Goal: Book appointment/travel/reservation

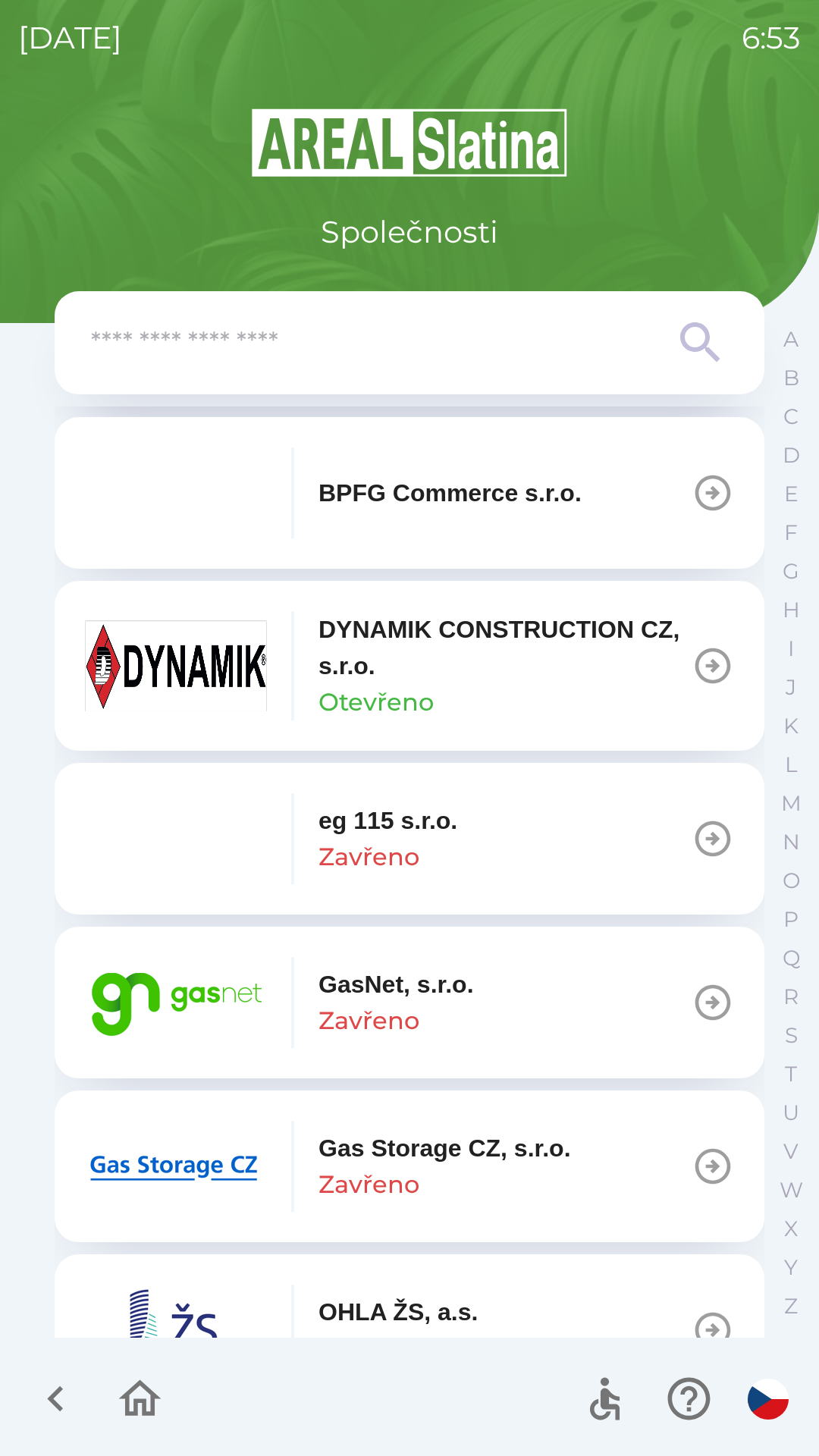
scroll to position [681, 0]
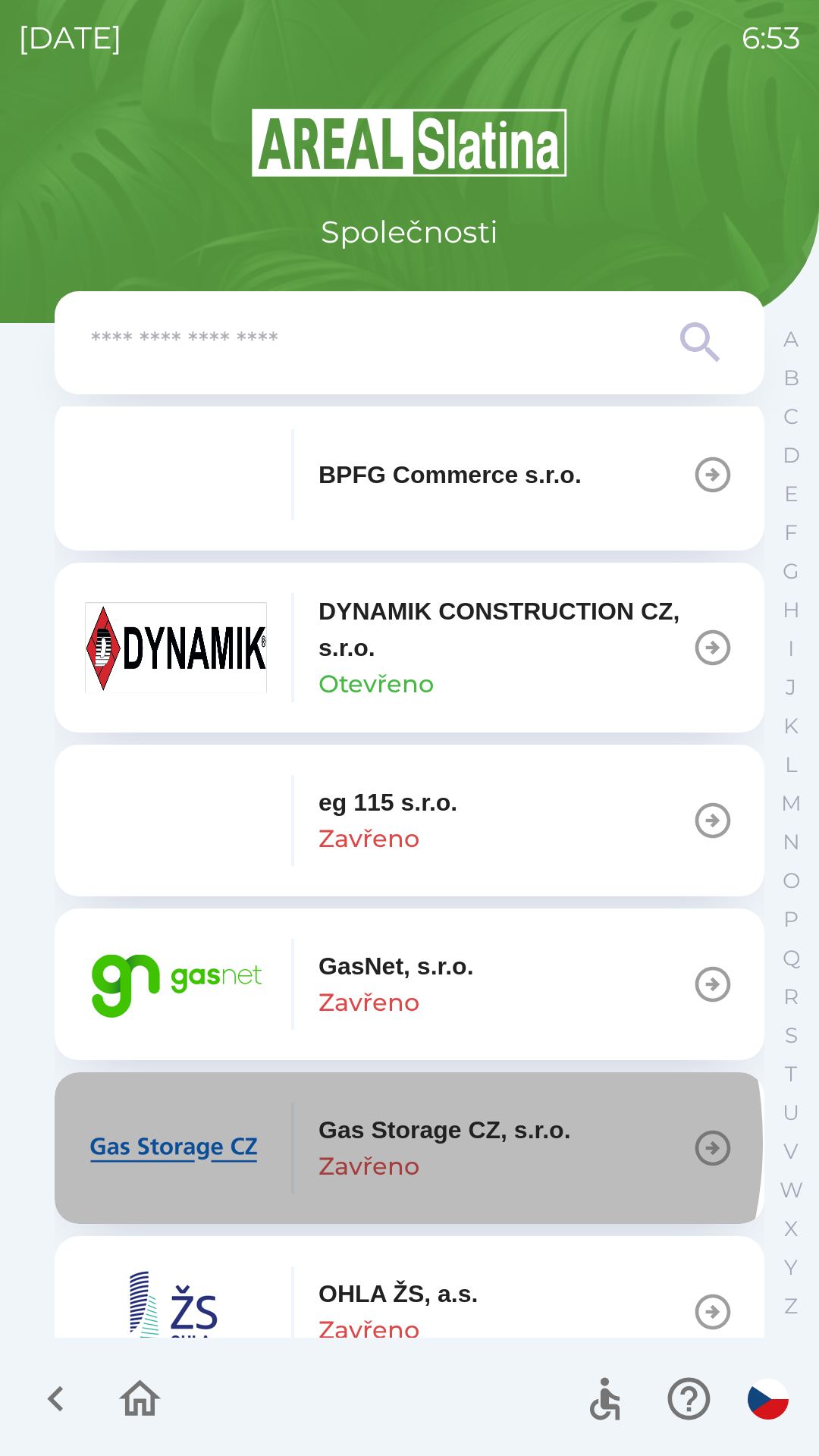
click at [370, 1142] on p "Gas Storage CZ, s.r.o." at bounding box center [444, 1129] width 253 height 36
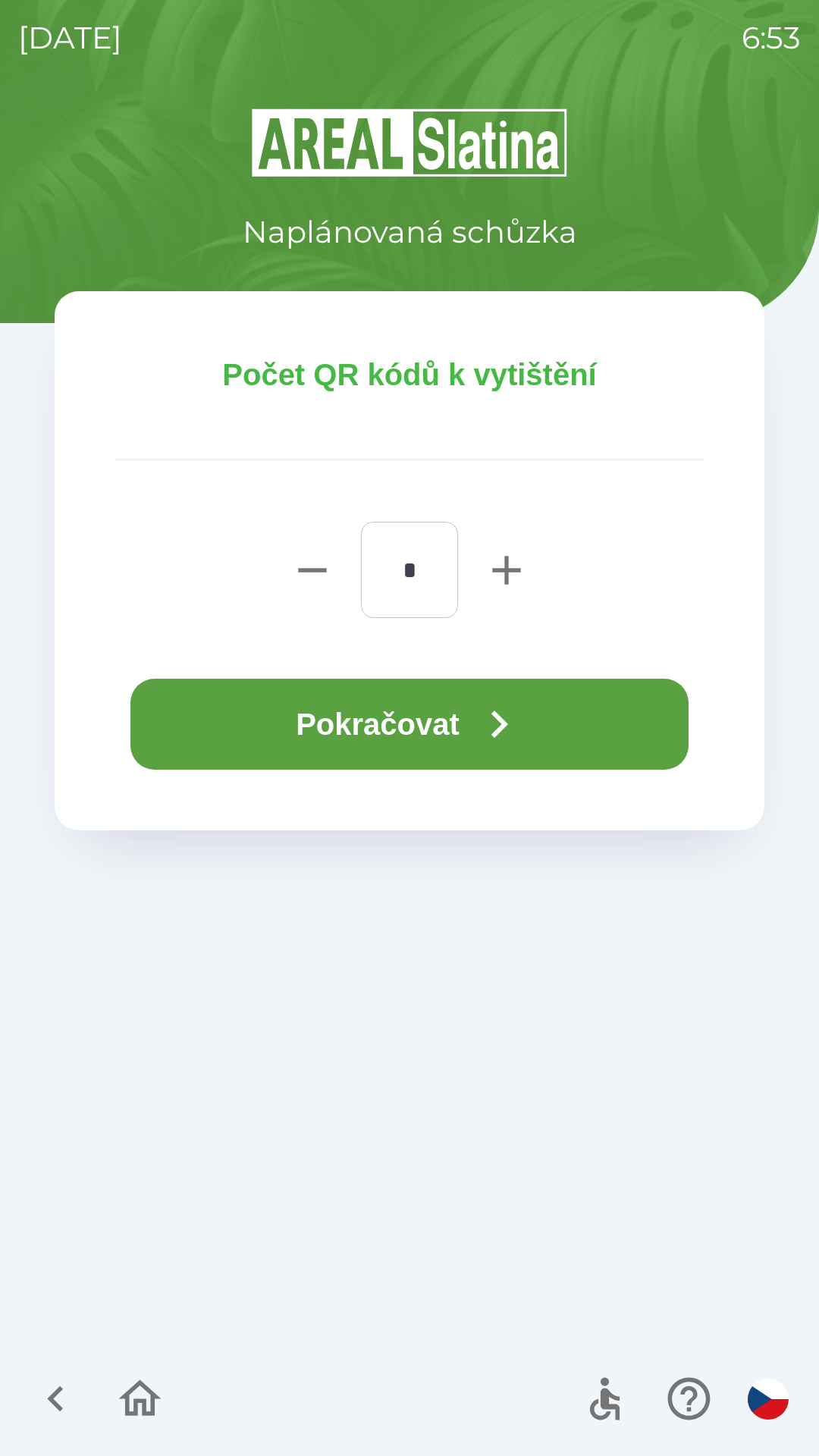
click at [410, 736] on button "Pokračovat" at bounding box center [410, 724] width 558 height 91
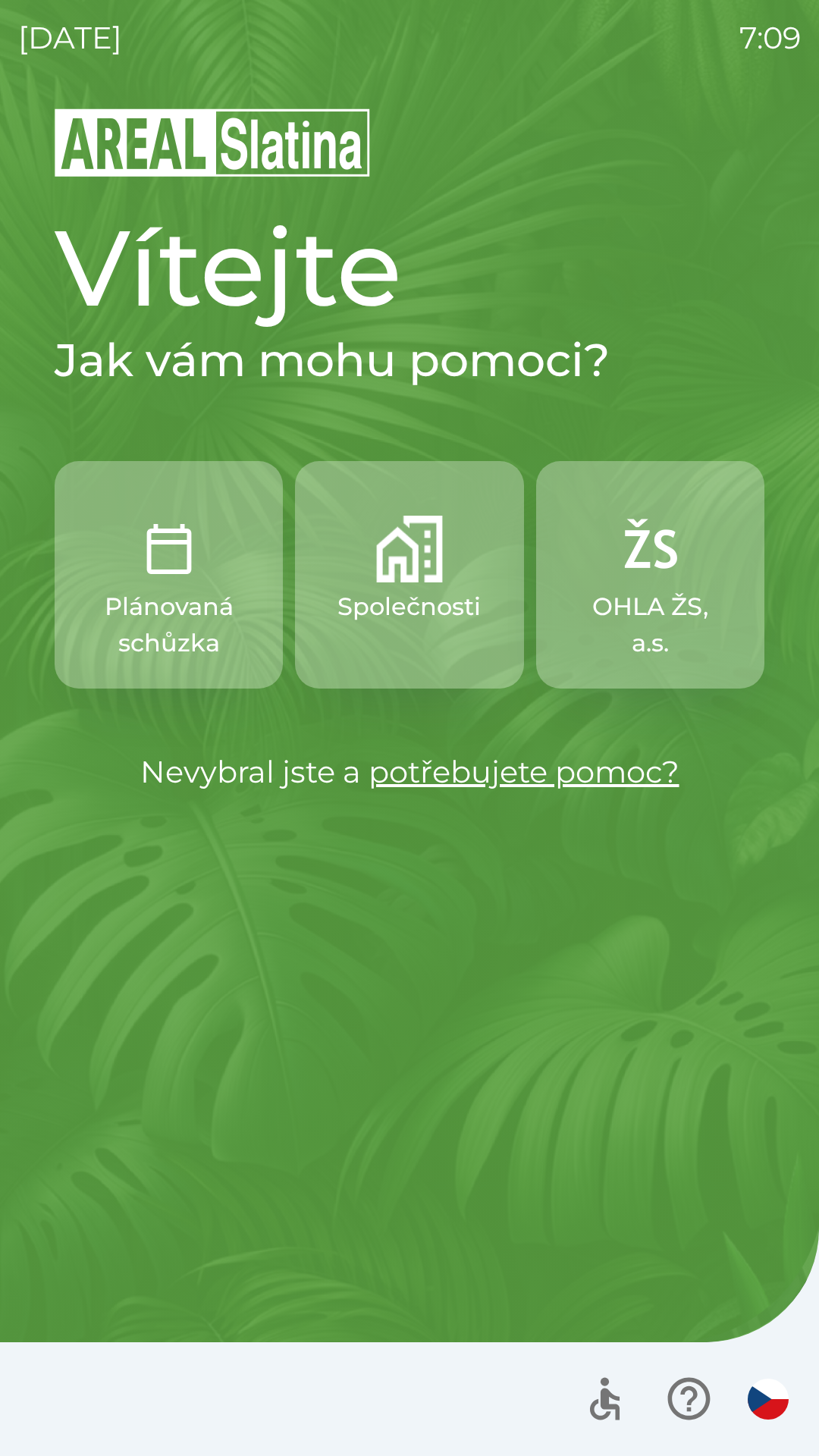
click at [418, 586] on button "Společnosti" at bounding box center [410, 574] width 229 height 228
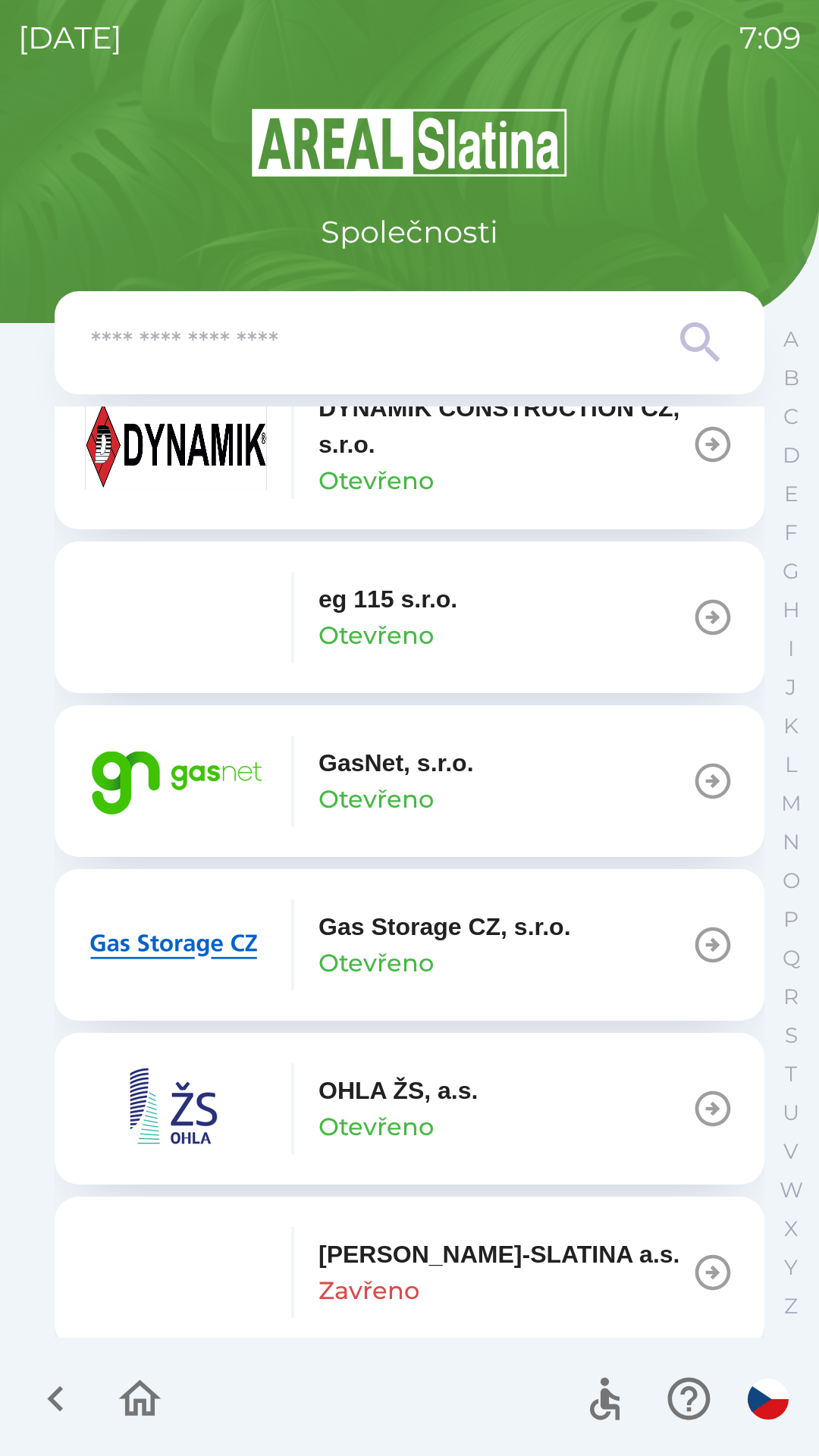
scroll to position [932, 0]
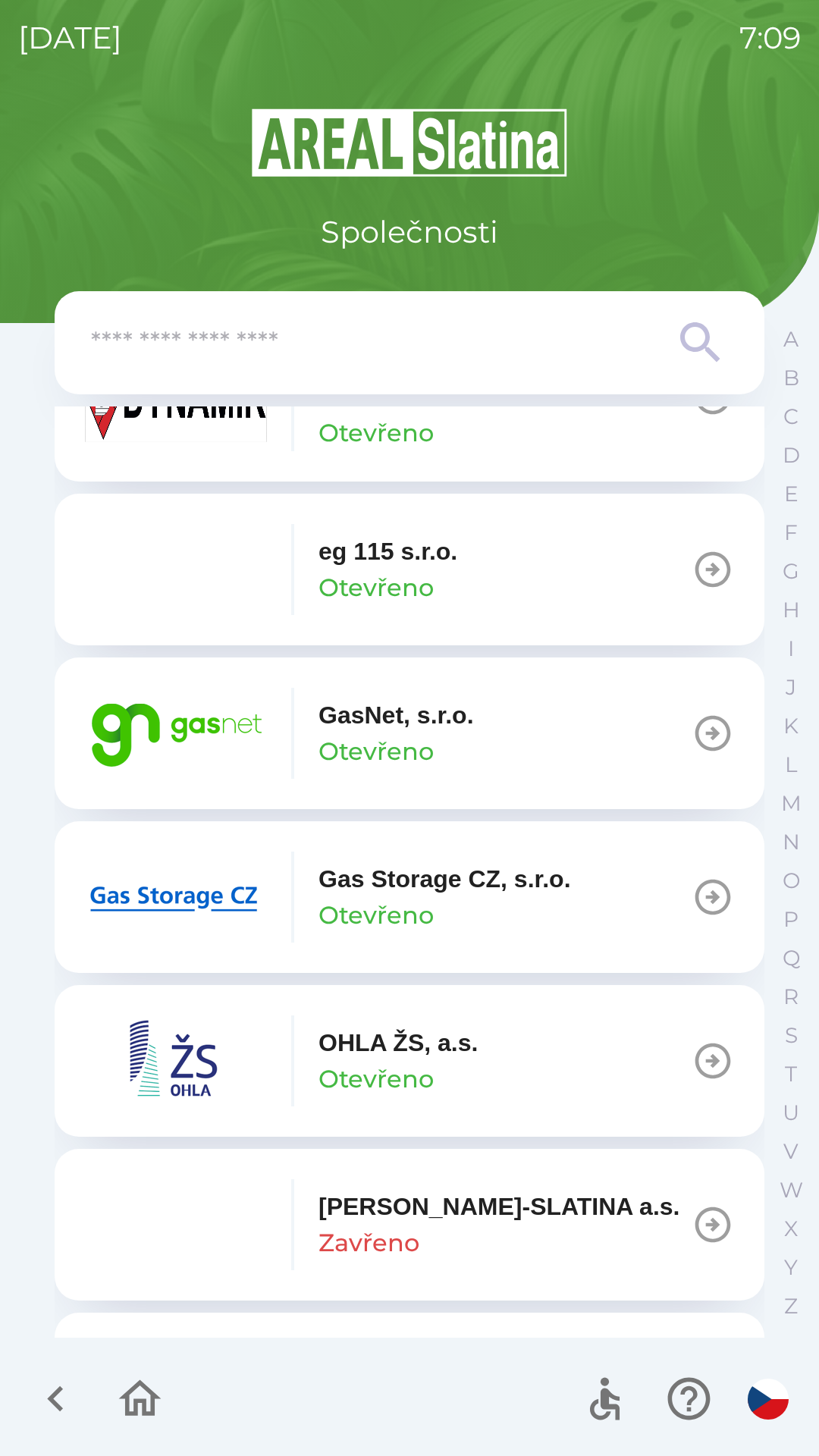
click at [384, 708] on p "GasNet, s.r.o." at bounding box center [395, 714] width 155 height 36
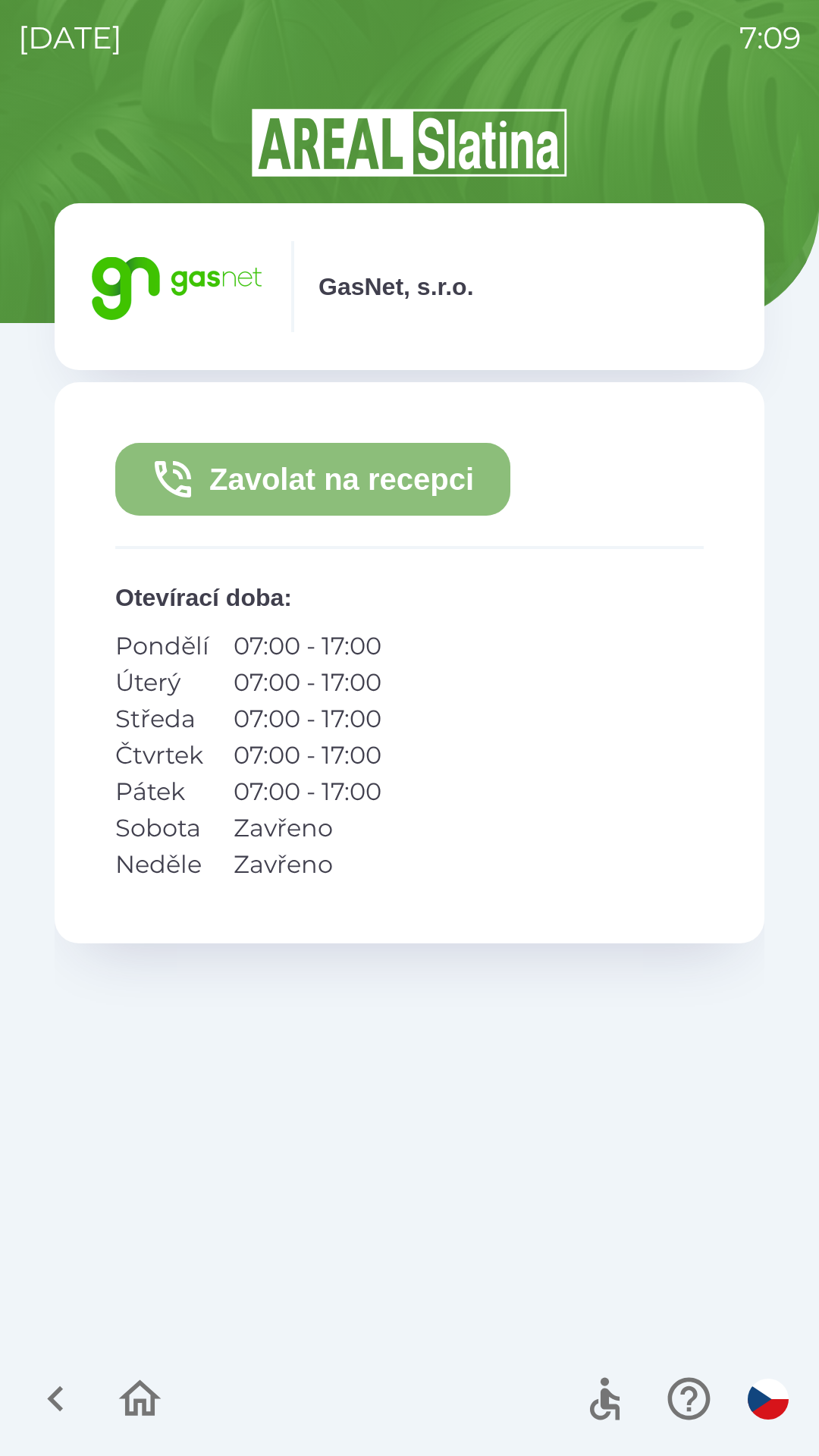
click at [299, 470] on button "Zavolat na recepci" at bounding box center [313, 479] width 395 height 73
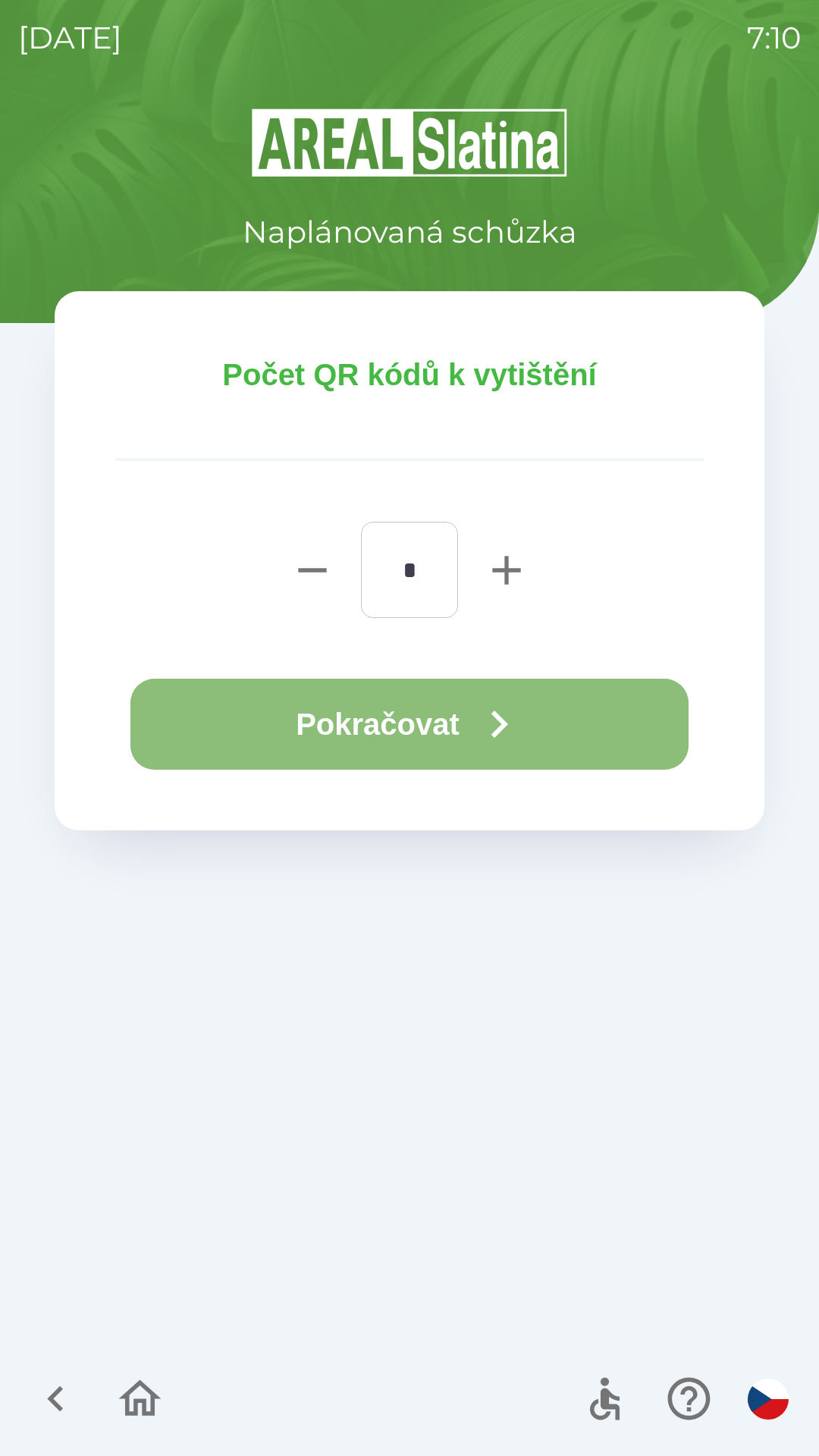
click at [389, 723] on button "Pokračovat" at bounding box center [410, 724] width 558 height 91
